Goal: Find specific page/section: Find specific page/section

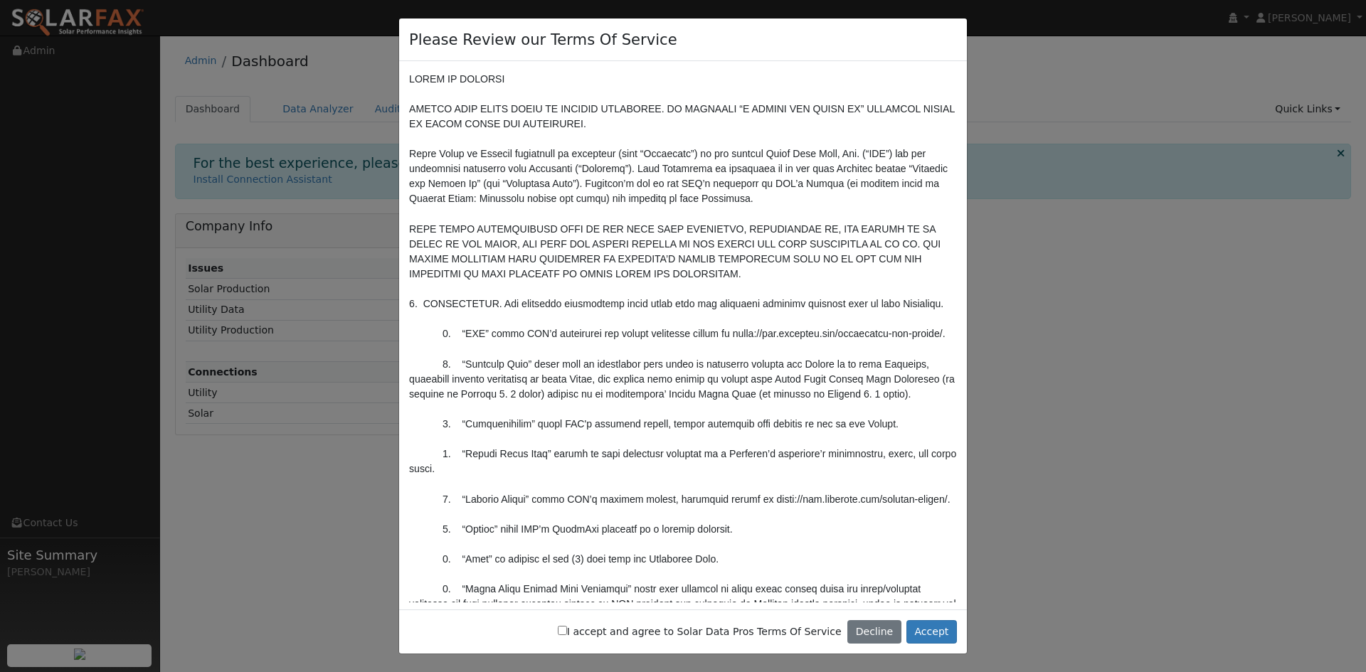
click at [606, 634] on label "I accept and agree to Solar Data Pros Terms Of Service" at bounding box center [700, 632] width 284 height 15
click at [567, 634] on input "I accept and agree to Solar Data Pros Terms Of Service" at bounding box center [562, 630] width 9 height 9
checkbox input "true"
drag, startPoint x: 925, startPoint y: 622, endPoint x: 906, endPoint y: 602, distance: 28.2
click at [926, 622] on button "Accept" at bounding box center [931, 632] width 51 height 24
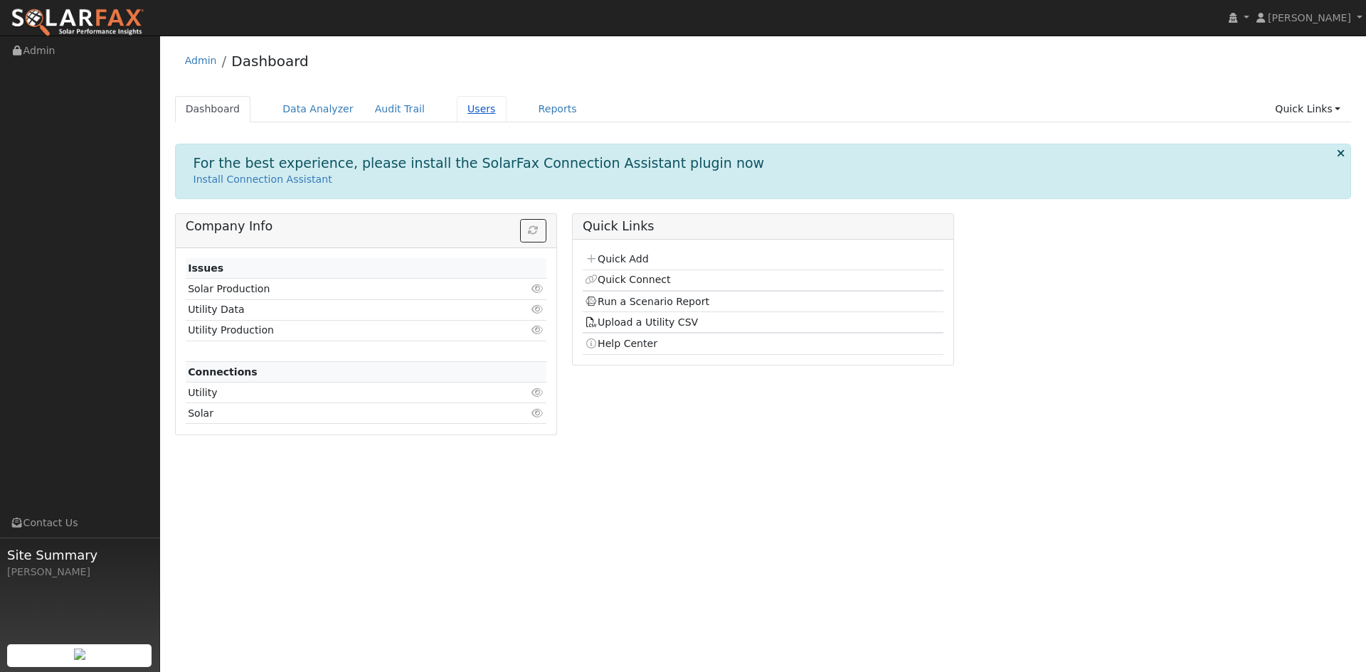
click at [460, 115] on link "Users" at bounding box center [482, 109] width 50 height 26
